Goal: Entertainment & Leisure: Consume media (video, audio)

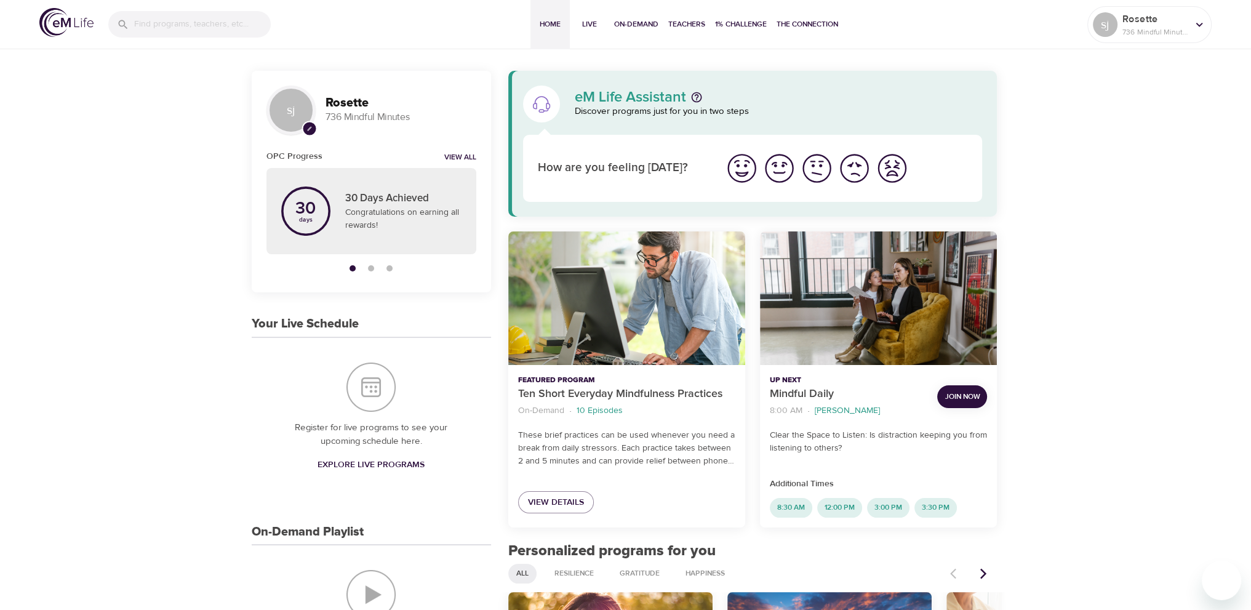
click at [1103, 26] on div "sj" at bounding box center [1105, 24] width 25 height 25
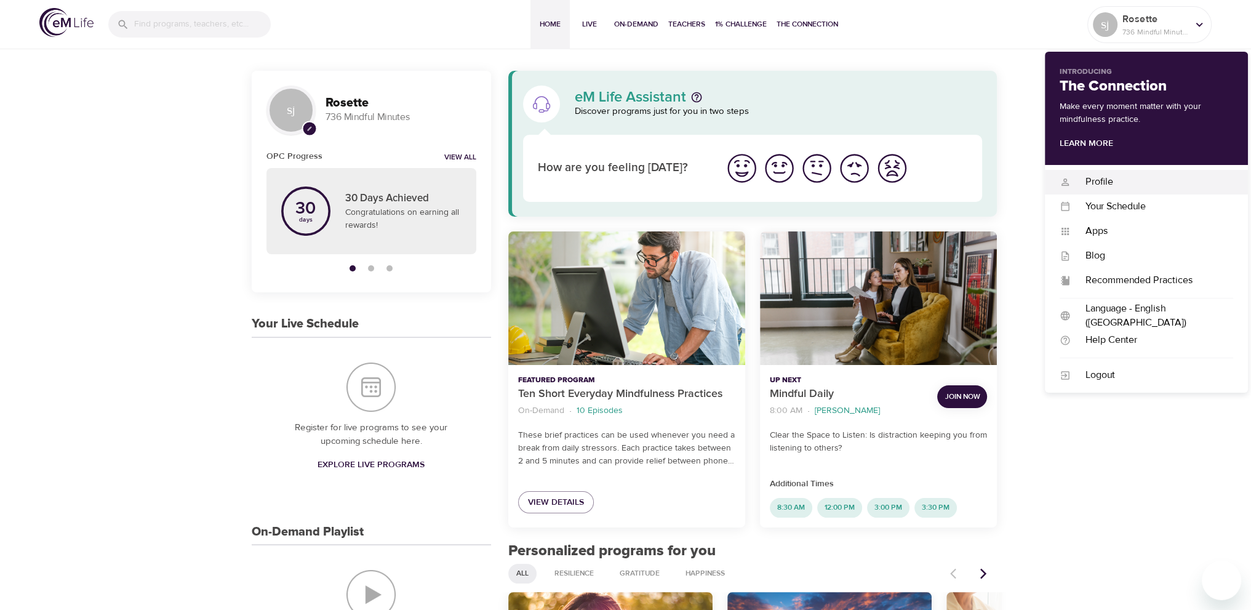
click at [1113, 182] on div "Profile" at bounding box center [1152, 182] width 162 height 14
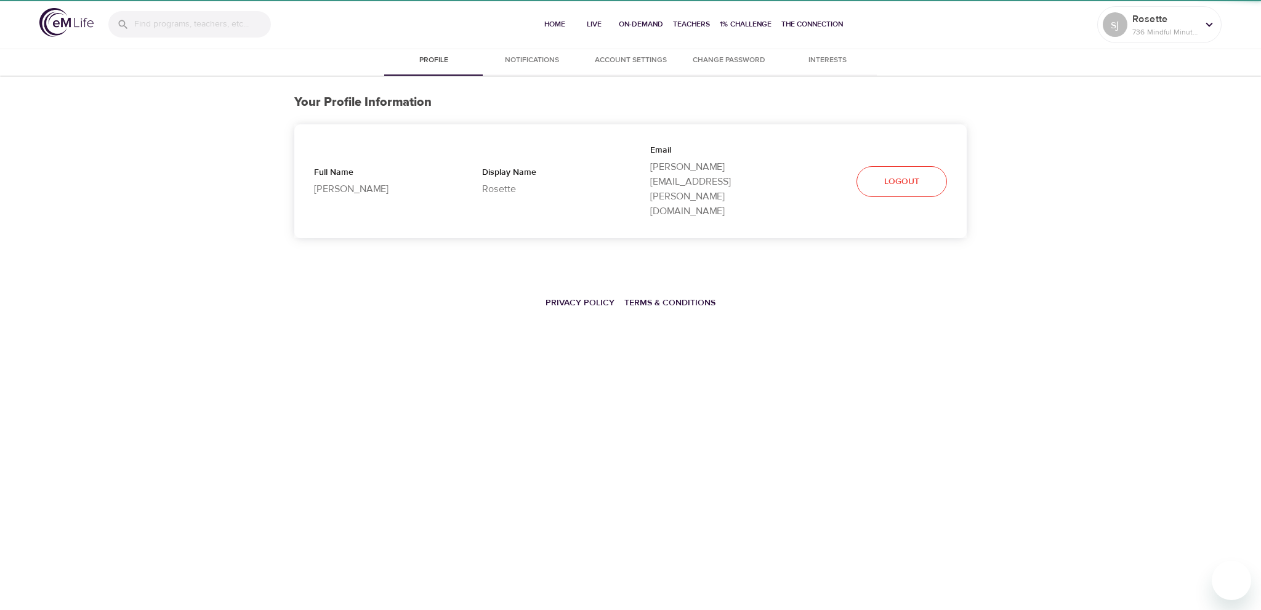
select select "10"
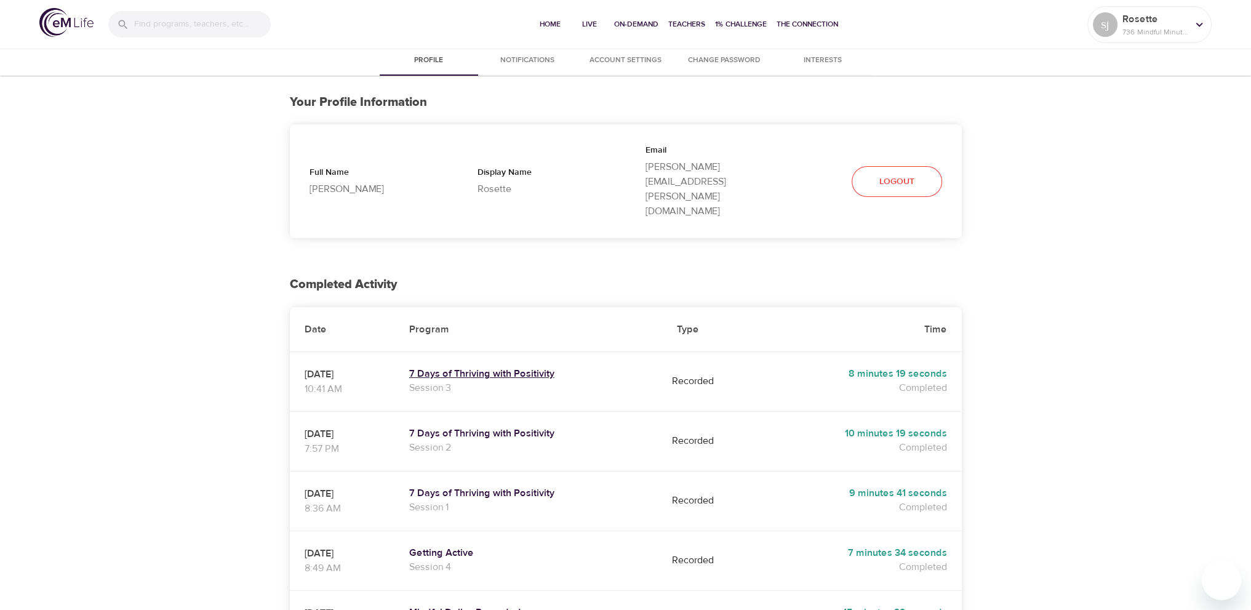
click at [529, 367] on h5 "7 Days of Thriving with Positivity" at bounding box center [528, 373] width 239 height 13
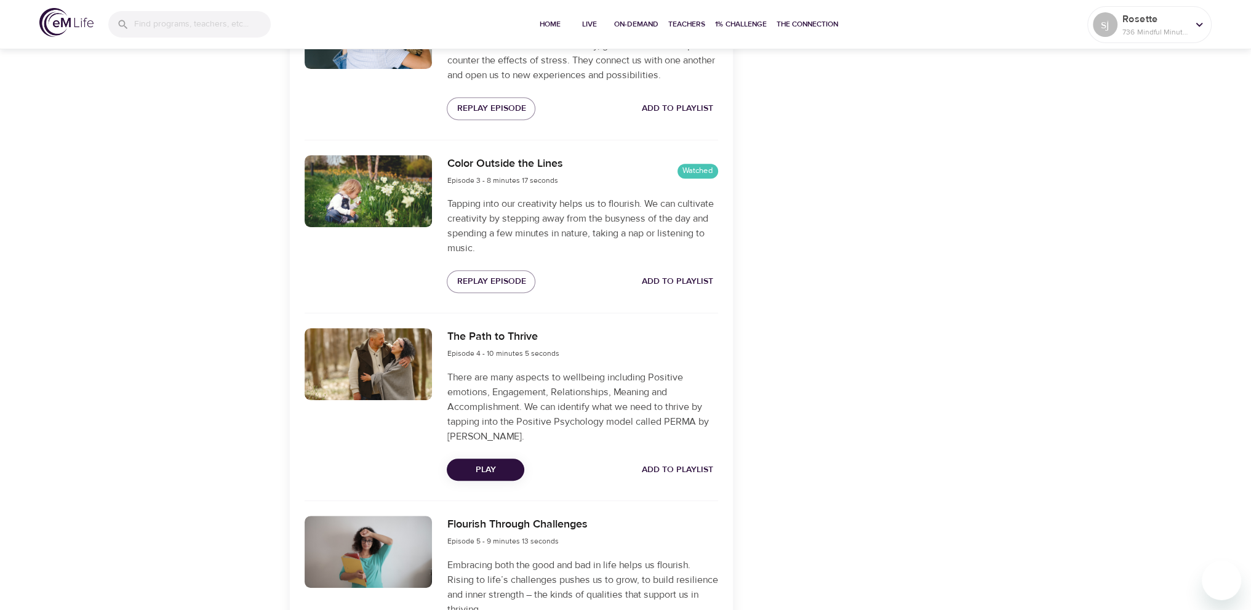
scroll to position [739, 0]
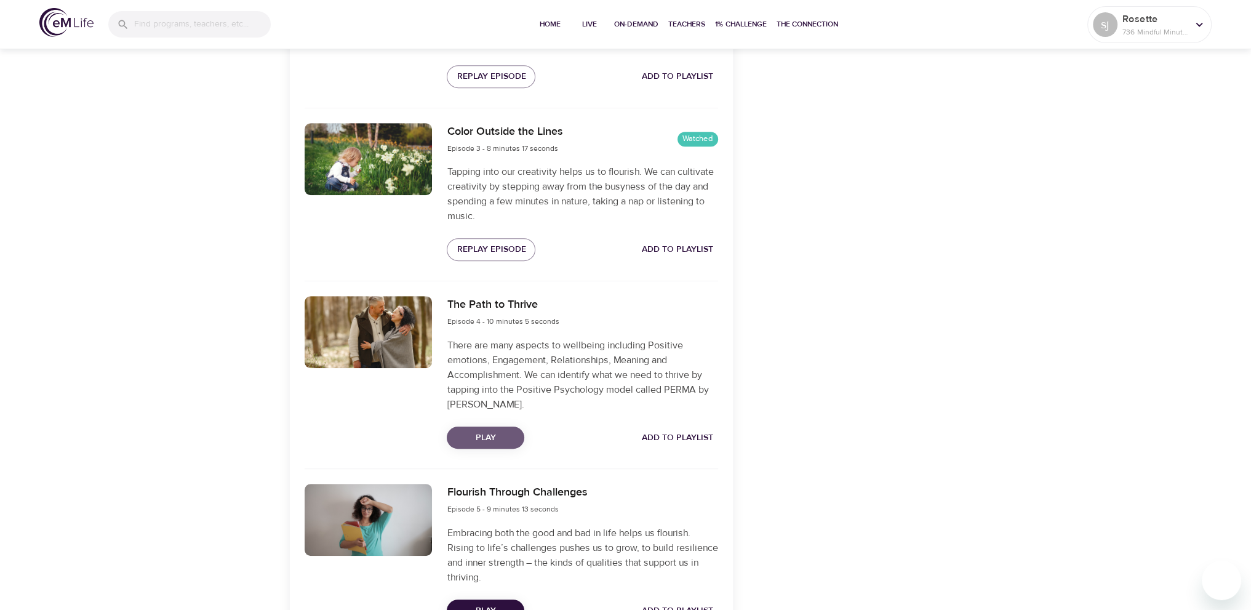
click at [487, 438] on span "Play" at bounding box center [486, 437] width 58 height 15
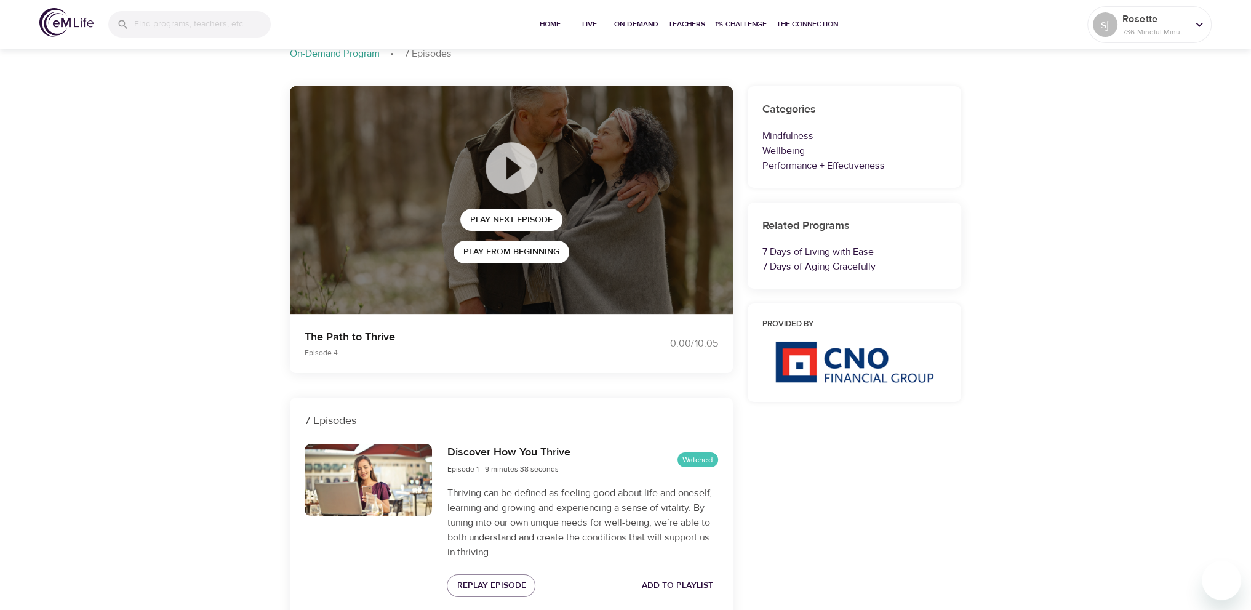
scroll to position [0, 0]
